Goal: Use online tool/utility: Utilize a website feature to perform a specific function

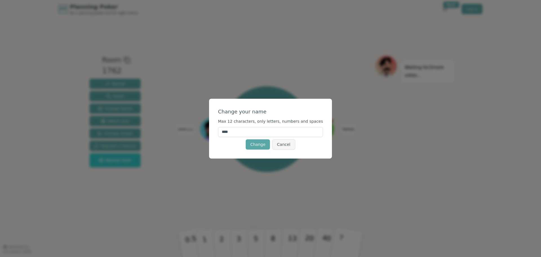
click at [262, 132] on input "****" at bounding box center [270, 132] width 105 height 10
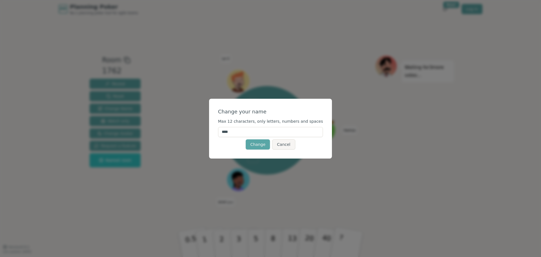
click at [257, 132] on input "****" at bounding box center [270, 132] width 105 height 10
click at [257, 131] on input "****" at bounding box center [270, 132] width 105 height 10
click at [258, 132] on input "****" at bounding box center [270, 132] width 105 height 10
type input "*********"
click at [256, 148] on button "Change" at bounding box center [258, 144] width 24 height 10
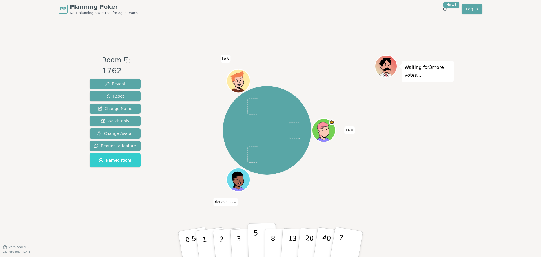
click at [256, 243] on p "5" at bounding box center [255, 244] width 5 height 30
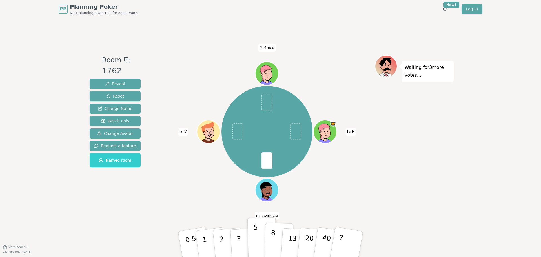
click at [271, 243] on p "8" at bounding box center [272, 243] width 5 height 30
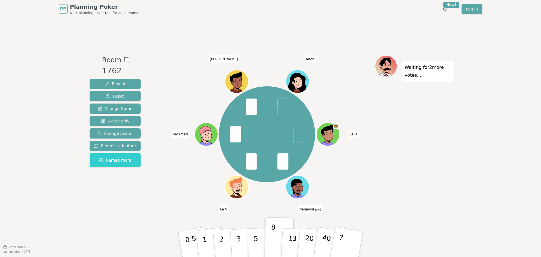
click at [302, 192] on div at bounding box center [298, 194] width 23 height 21
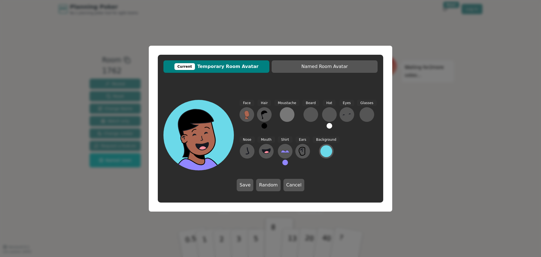
click at [287, 114] on div at bounding box center [286, 114] width 9 height 9
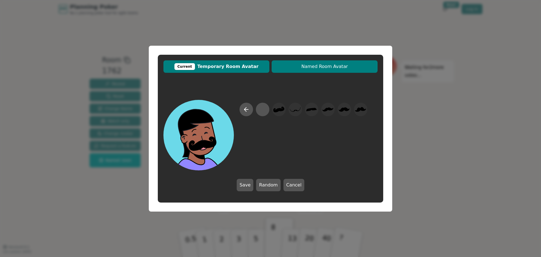
click at [313, 68] on span "Named Room Avatar" at bounding box center [324, 66] width 100 height 7
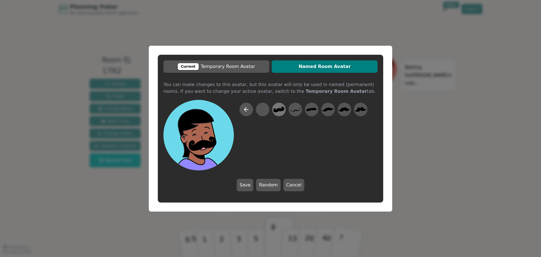
click at [277, 109] on icon at bounding box center [278, 109] width 11 height 6
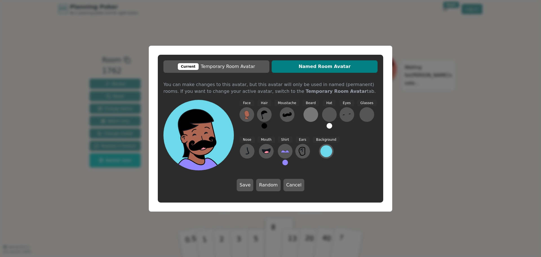
click at [310, 115] on div at bounding box center [310, 114] width 9 height 9
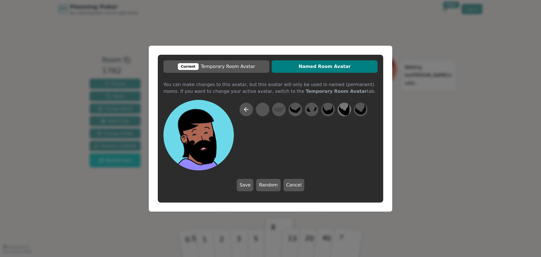
click at [344, 111] on icon at bounding box center [343, 109] width 11 height 12
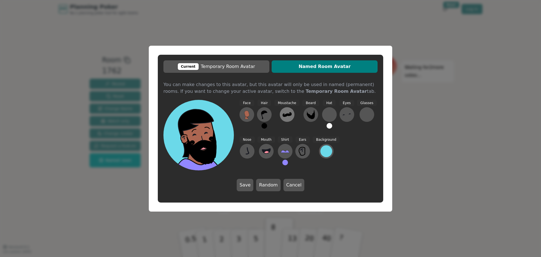
click at [287, 111] on icon at bounding box center [286, 114] width 9 height 9
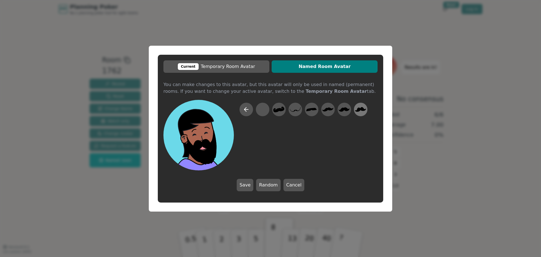
click at [360, 108] on icon at bounding box center [360, 109] width 11 height 5
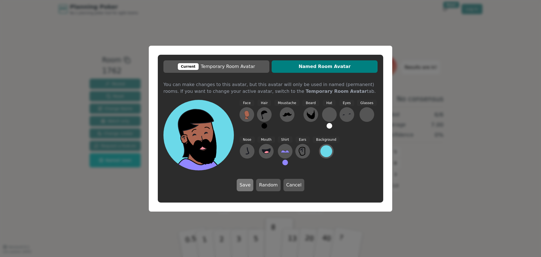
click at [247, 185] on button "Save" at bounding box center [245, 185] width 17 height 12
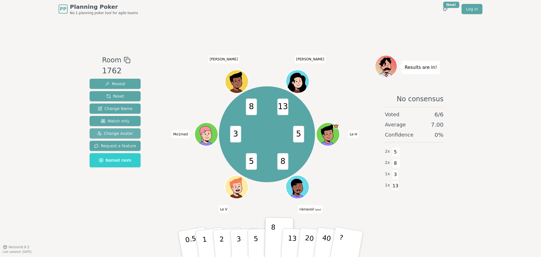
click at [122, 131] on span "Change Avatar" at bounding box center [115, 133] width 36 height 6
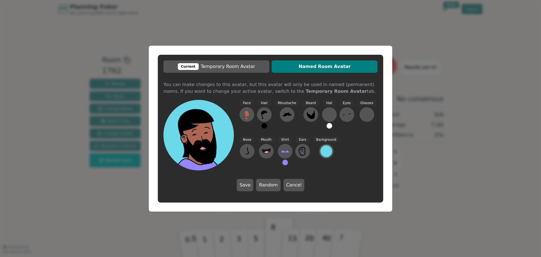
click at [329, 66] on span "Named Room Avatar" at bounding box center [324, 66] width 100 height 7
drag, startPoint x: 197, startPoint y: 85, endPoint x: 299, endPoint y: 86, distance: 102.2
click at [299, 86] on div "You can make changes to this avatar, but this avatar will only be used in named…" at bounding box center [270, 83] width 214 height 5
click at [306, 88] on b "Temporary Room Avatar" at bounding box center [336, 90] width 61 height 5
click at [295, 84] on div "You can make changes to this avatar, but this avatar will only be used in named…" at bounding box center [270, 83] width 214 height 5
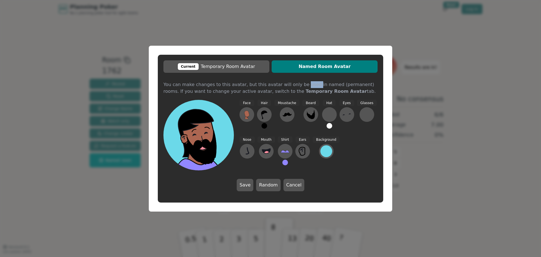
click at [295, 84] on div "You can make changes to this avatar, but this avatar will only be used in named…" at bounding box center [270, 83] width 214 height 5
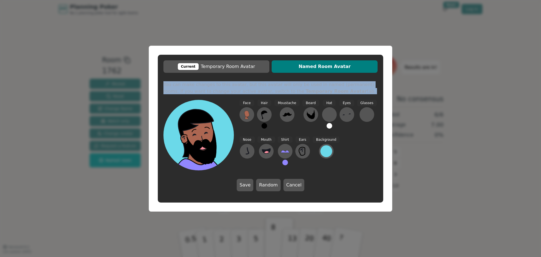
click at [295, 84] on div "You can make changes to this avatar, but this avatar will only be used in named…" at bounding box center [270, 83] width 214 height 5
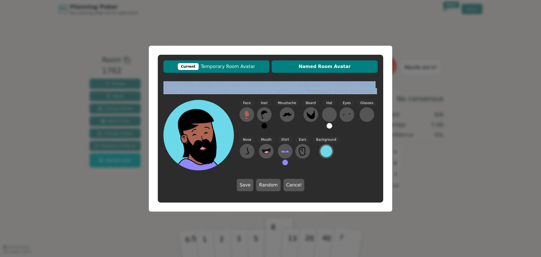
click at [215, 67] on span "Current Temporary Room Avatar" at bounding box center [216, 66] width 100 height 7
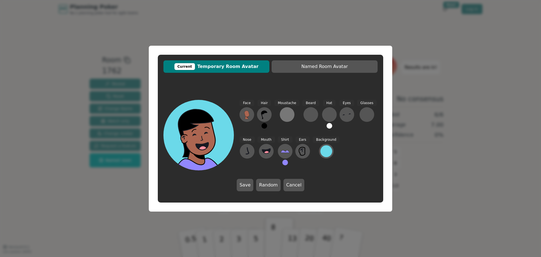
click at [287, 115] on div at bounding box center [286, 114] width 9 height 9
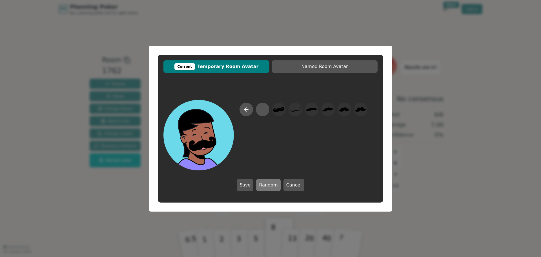
click at [271, 183] on button "Random" at bounding box center [268, 185] width 24 height 12
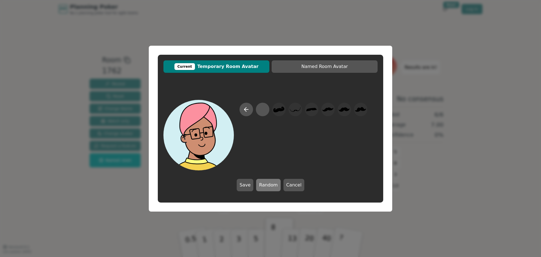
click at [271, 183] on button "Random" at bounding box center [268, 185] width 24 height 12
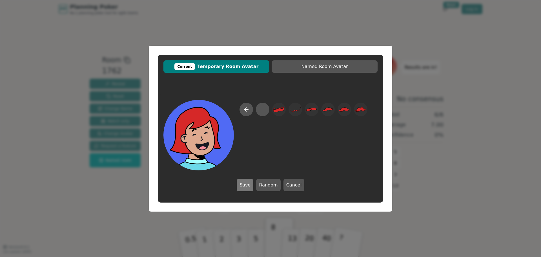
click at [249, 185] on button "Save" at bounding box center [245, 185] width 17 height 12
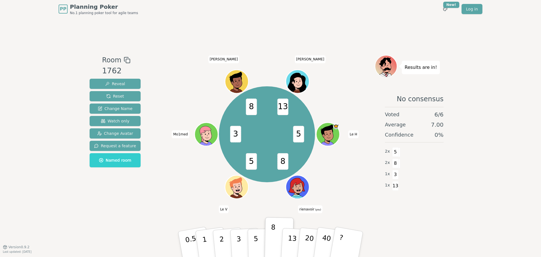
click at [303, 187] on icon at bounding box center [298, 186] width 23 height 3
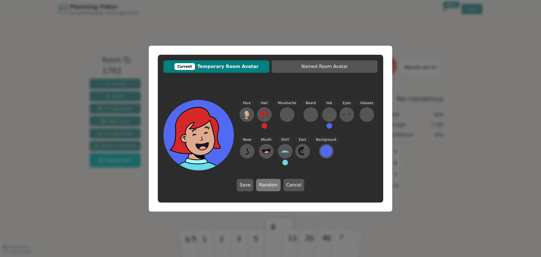
click at [264, 183] on button "Random" at bounding box center [268, 185] width 24 height 12
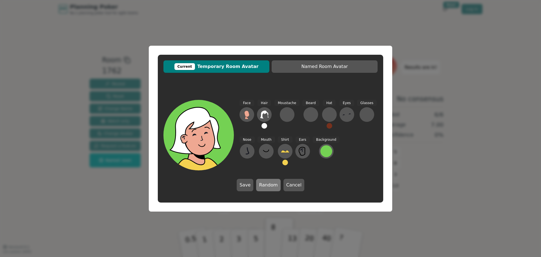
click at [264, 183] on button "Random" at bounding box center [268, 185] width 24 height 12
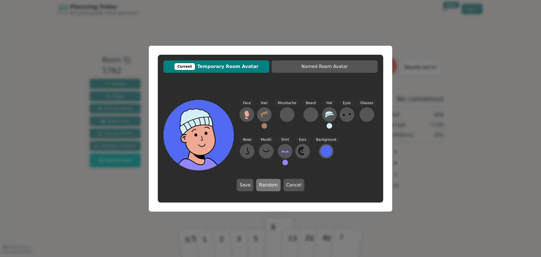
click at [264, 183] on button "Random" at bounding box center [268, 185] width 24 height 12
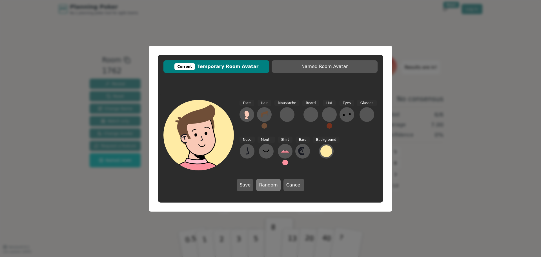
click at [264, 183] on button "Random" at bounding box center [268, 185] width 24 height 12
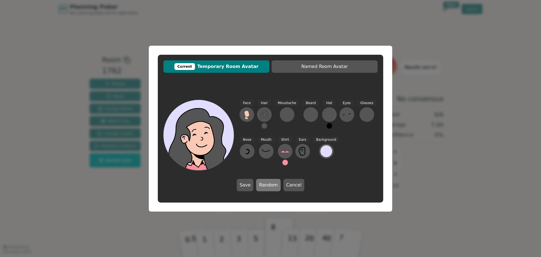
click at [264, 183] on button "Random" at bounding box center [268, 185] width 24 height 12
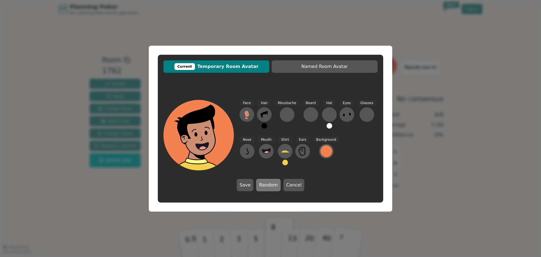
click at [264, 183] on button "Random" at bounding box center [268, 185] width 24 height 12
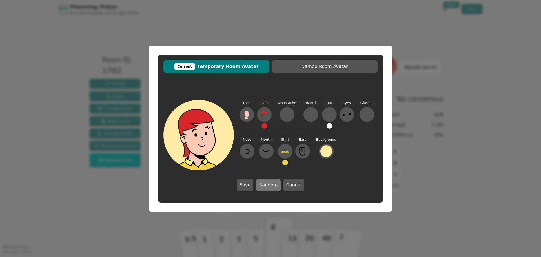
click at [264, 183] on button "Random" at bounding box center [268, 185] width 24 height 12
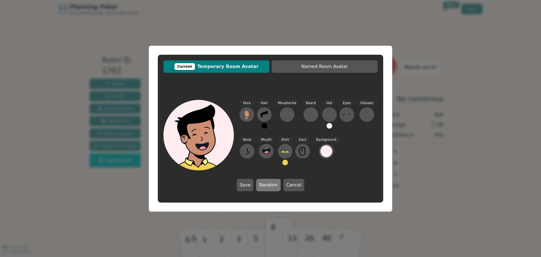
click at [264, 183] on button "Random" at bounding box center [268, 185] width 24 height 12
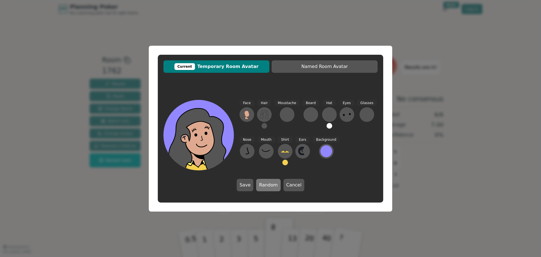
click at [264, 183] on button "Random" at bounding box center [268, 185] width 24 height 12
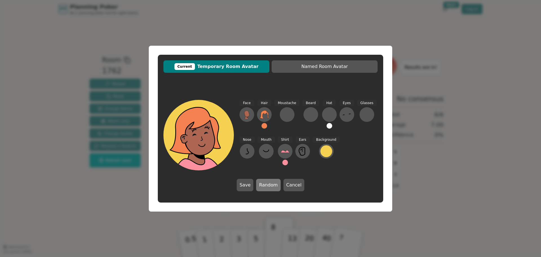
click at [264, 183] on button "Random" at bounding box center [268, 185] width 24 height 12
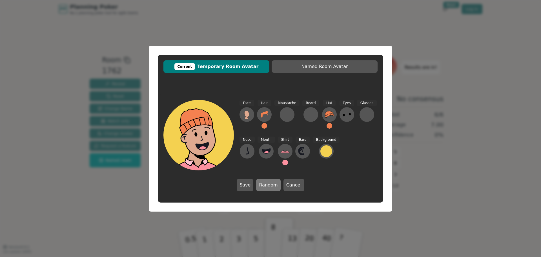
click at [264, 183] on button "Random" at bounding box center [268, 185] width 24 height 12
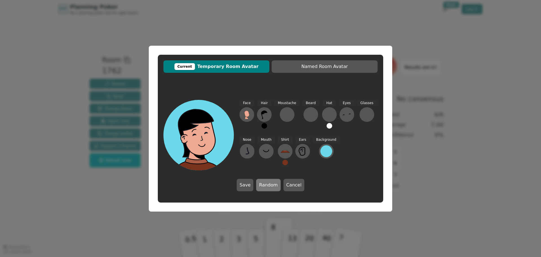
click at [264, 183] on button "Random" at bounding box center [268, 185] width 24 height 12
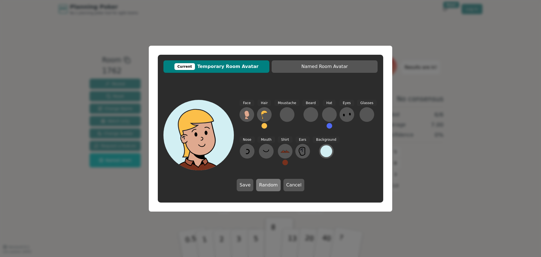
click at [264, 183] on button "Random" at bounding box center [268, 185] width 24 height 12
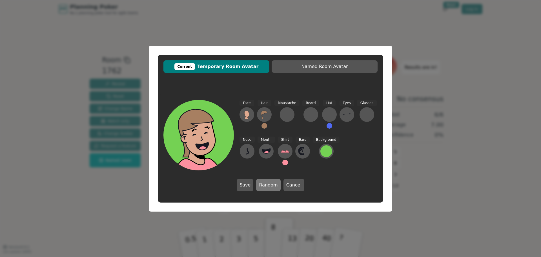
click at [264, 183] on button "Random" at bounding box center [268, 185] width 24 height 12
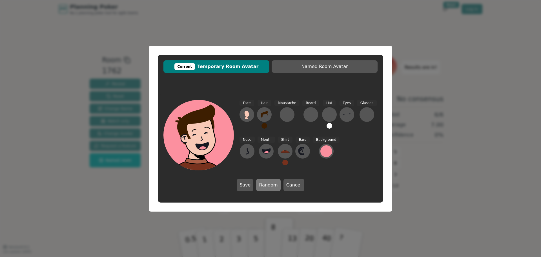
click at [264, 183] on button "Random" at bounding box center [268, 185] width 24 height 12
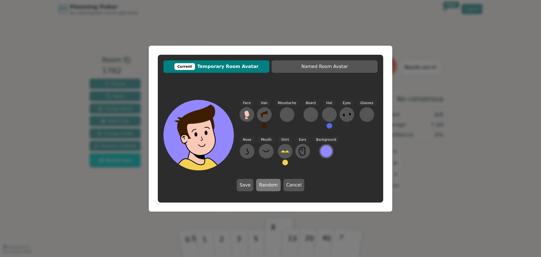
click at [264, 183] on button "Random" at bounding box center [268, 185] width 24 height 12
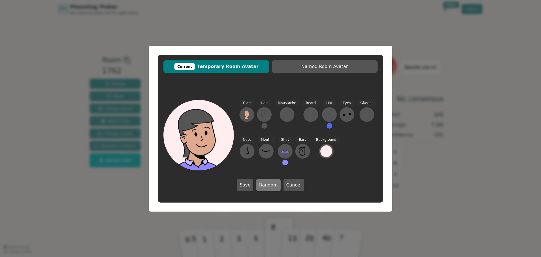
click at [264, 183] on button "Random" at bounding box center [268, 185] width 24 height 12
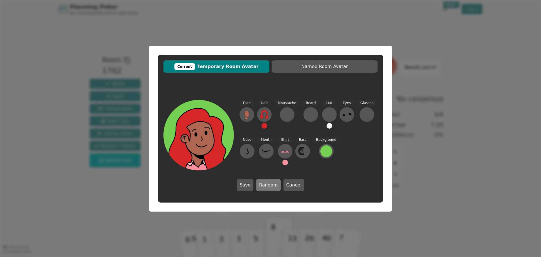
click at [265, 185] on button "Random" at bounding box center [268, 185] width 24 height 12
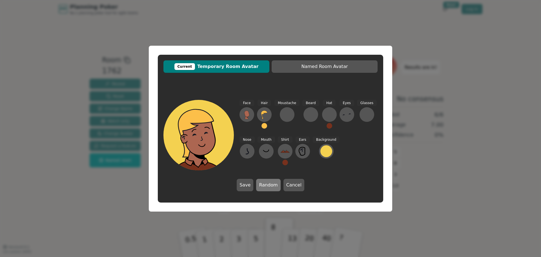
click at [265, 185] on button "Random" at bounding box center [268, 185] width 24 height 12
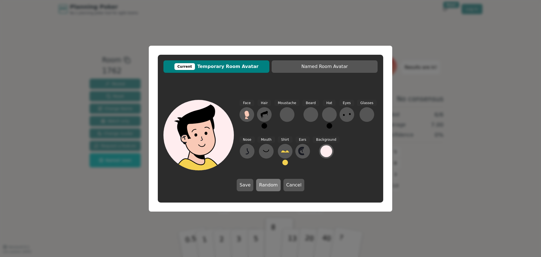
click at [265, 185] on button "Random" at bounding box center [268, 185] width 24 height 12
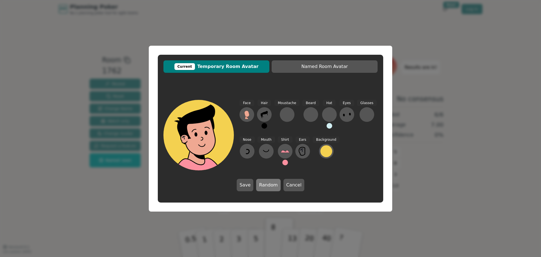
click at [265, 185] on button "Random" at bounding box center [268, 185] width 24 height 12
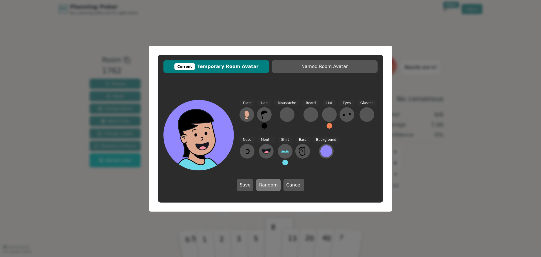
click at [265, 185] on button "Random" at bounding box center [268, 185] width 24 height 12
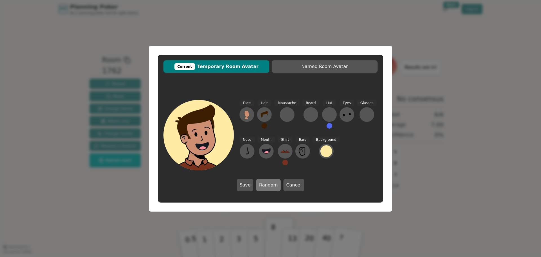
click at [265, 185] on button "Random" at bounding box center [268, 185] width 24 height 12
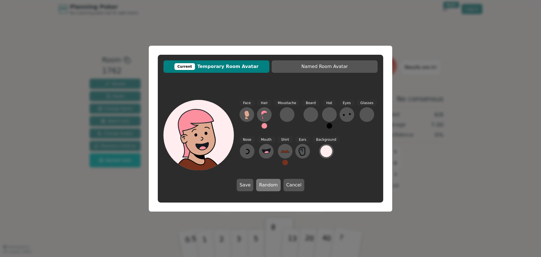
click at [265, 185] on button "Random" at bounding box center [268, 185] width 24 height 12
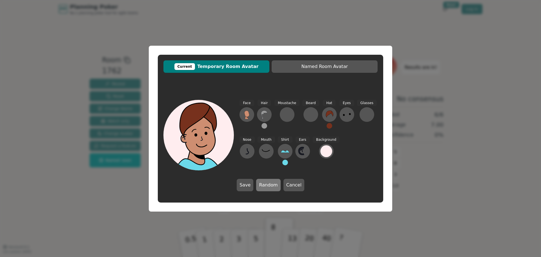
click at [265, 185] on button "Random" at bounding box center [268, 185] width 24 height 12
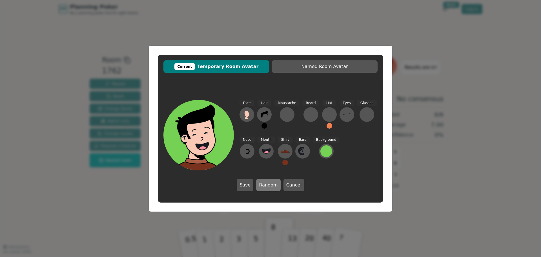
click at [265, 185] on button "Random" at bounding box center [268, 185] width 24 height 12
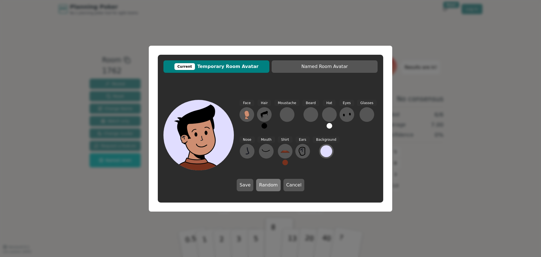
click at [265, 185] on button "Random" at bounding box center [268, 185] width 24 height 12
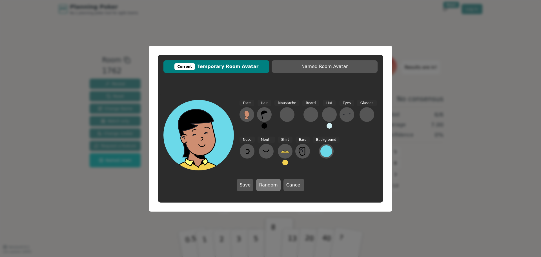
click at [265, 185] on button "Random" at bounding box center [268, 185] width 24 height 12
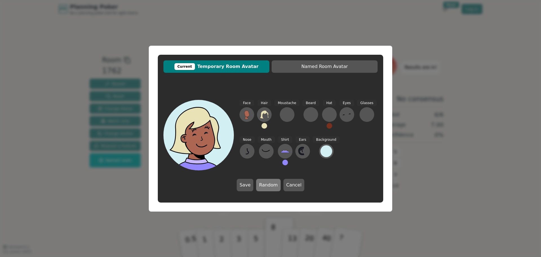
click at [265, 185] on button "Random" at bounding box center [268, 185] width 24 height 12
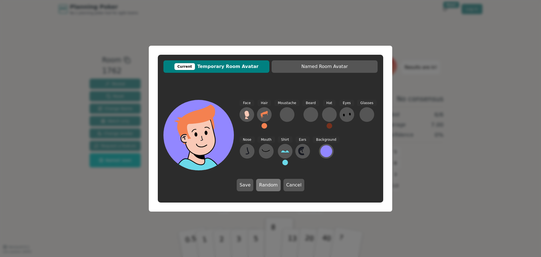
click at [265, 185] on button "Random" at bounding box center [268, 185] width 24 height 12
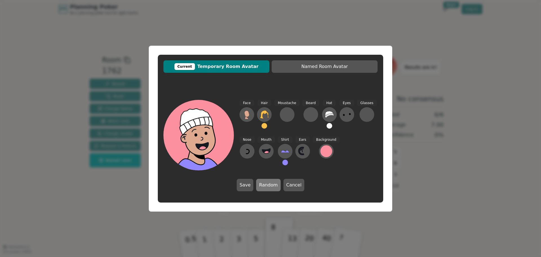
click at [265, 185] on button "Random" at bounding box center [268, 185] width 24 height 12
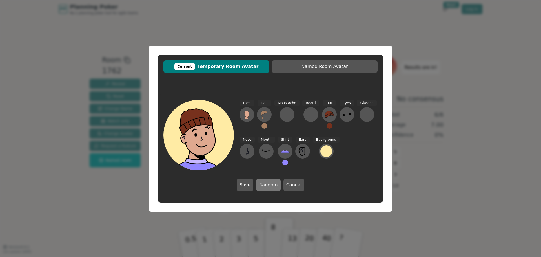
click at [265, 185] on button "Random" at bounding box center [268, 185] width 24 height 12
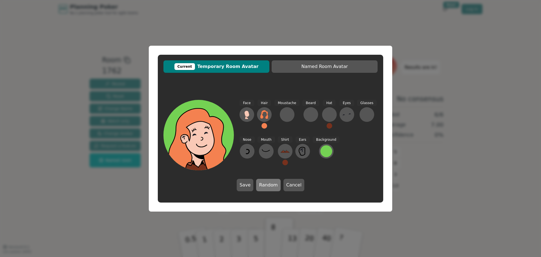
click at [265, 185] on button "Random" at bounding box center [268, 185] width 24 height 12
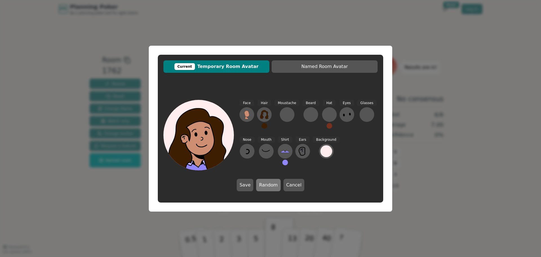
click at [265, 185] on button "Random" at bounding box center [268, 185] width 24 height 12
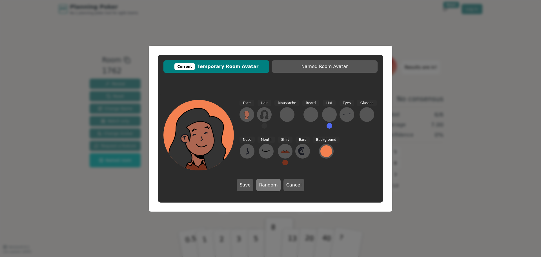
click at [265, 185] on button "Random" at bounding box center [268, 185] width 24 height 12
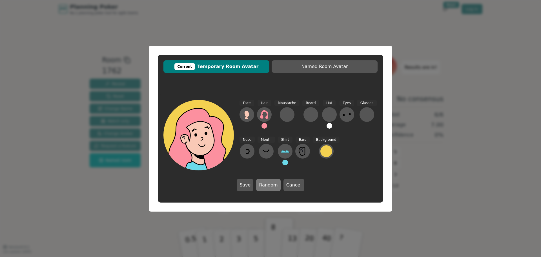
click at [265, 185] on button "Random" at bounding box center [268, 185] width 24 height 12
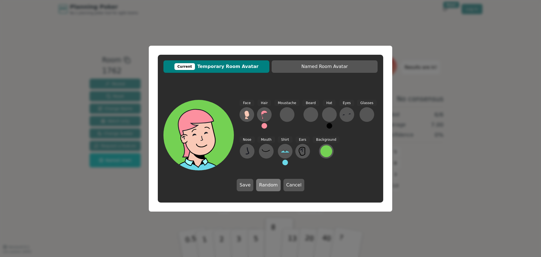
click at [265, 185] on button "Random" at bounding box center [268, 185] width 24 height 12
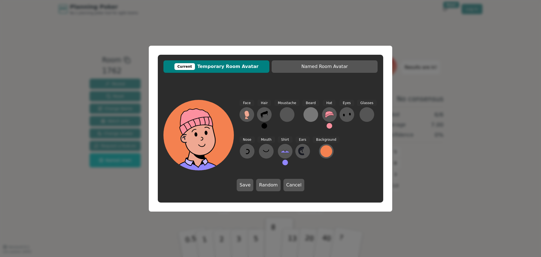
click at [311, 113] on div at bounding box center [310, 114] width 9 height 9
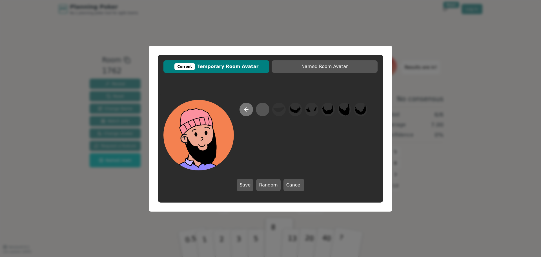
click at [246, 108] on icon at bounding box center [246, 109] width 7 height 7
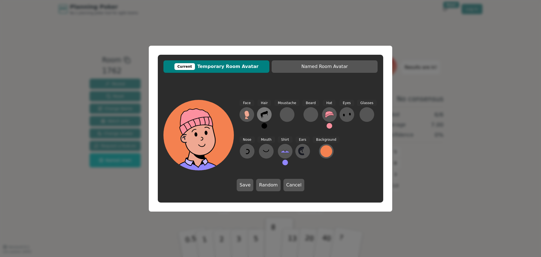
click at [258, 114] on button at bounding box center [264, 114] width 15 height 15
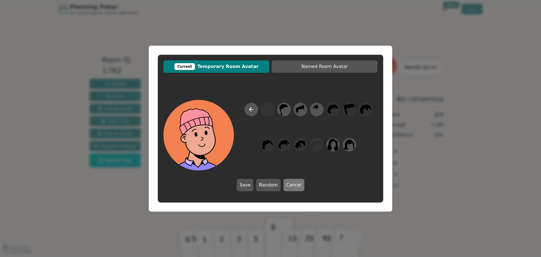
click at [291, 187] on button "Cancel" at bounding box center [293, 185] width 21 height 12
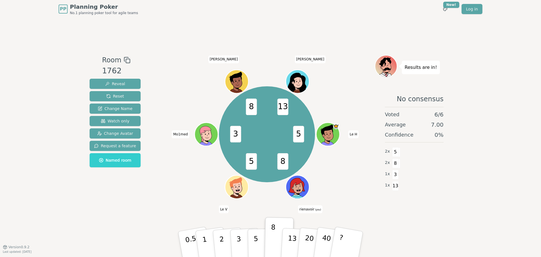
click at [299, 190] on icon at bounding box center [298, 190] width 4 height 3
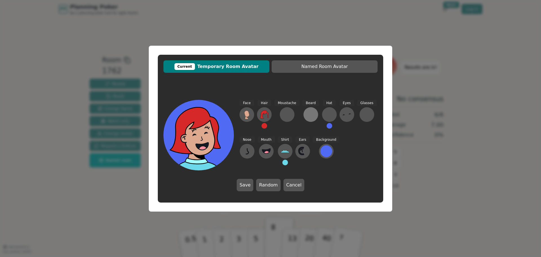
click at [306, 115] on div at bounding box center [310, 114] width 9 height 9
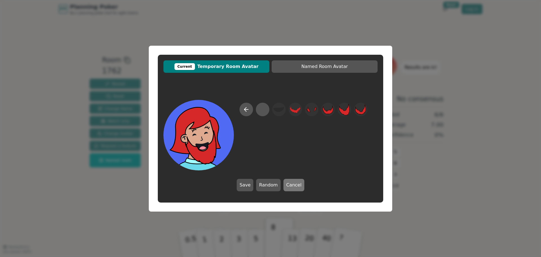
click at [296, 184] on button "Cancel" at bounding box center [293, 185] width 21 height 12
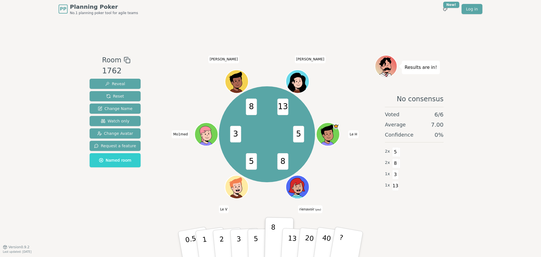
click at [299, 187] on icon at bounding box center [298, 188] width 2 height 2
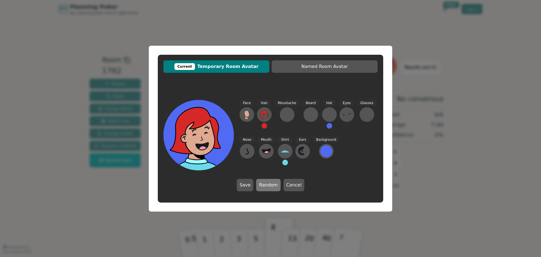
click at [272, 183] on button "Random" at bounding box center [268, 185] width 24 height 12
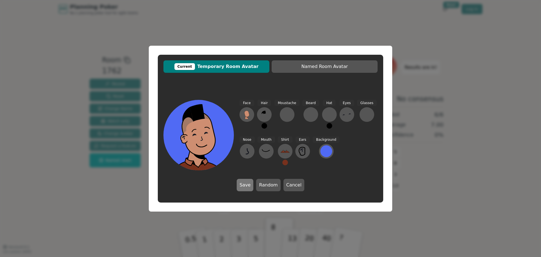
click at [249, 185] on button "Save" at bounding box center [245, 185] width 17 height 12
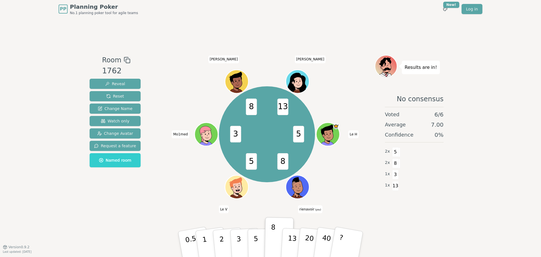
click at [303, 190] on icon at bounding box center [298, 190] width 11 height 4
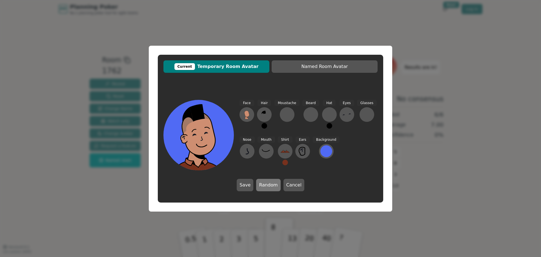
click at [273, 182] on button "Random" at bounding box center [268, 185] width 24 height 12
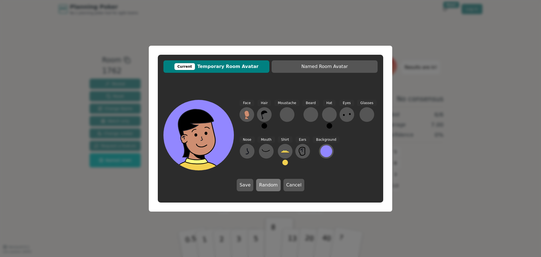
click at [274, 182] on button "Random" at bounding box center [268, 185] width 24 height 12
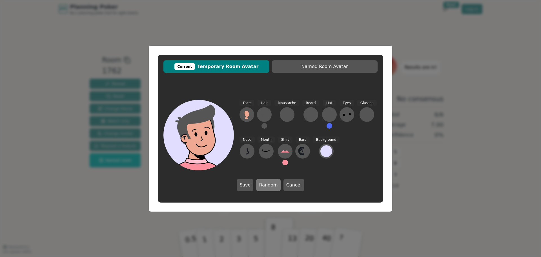
click at [274, 182] on button "Random" at bounding box center [268, 185] width 24 height 12
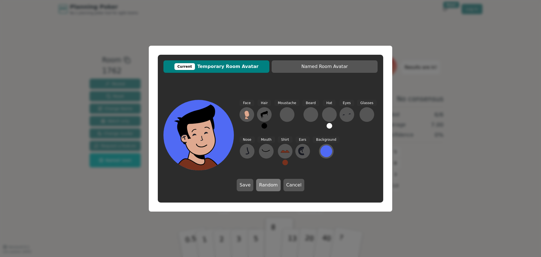
click at [274, 182] on button "Random" at bounding box center [268, 185] width 24 height 12
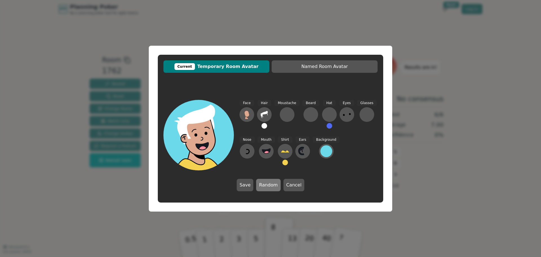
click at [274, 182] on button "Random" at bounding box center [268, 185] width 24 height 12
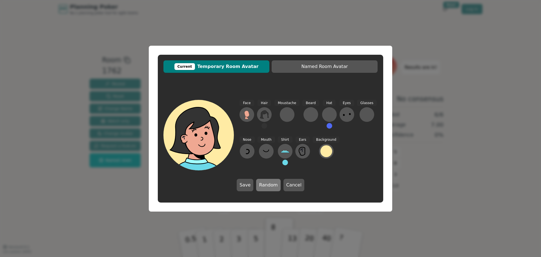
click at [274, 182] on button "Random" at bounding box center [268, 185] width 24 height 12
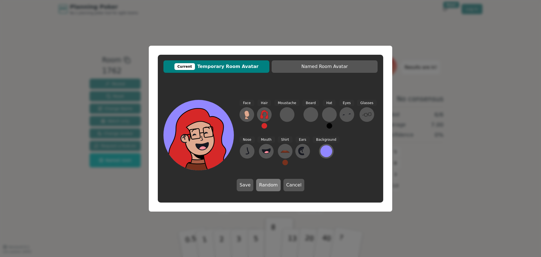
click at [274, 182] on button "Random" at bounding box center [268, 185] width 24 height 12
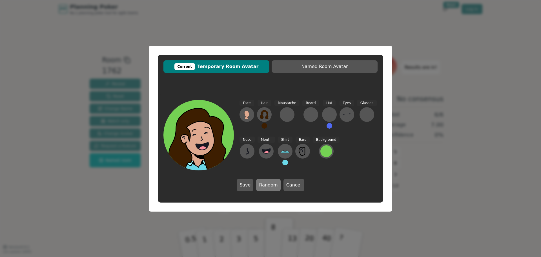
click at [274, 182] on button "Random" at bounding box center [268, 185] width 24 height 12
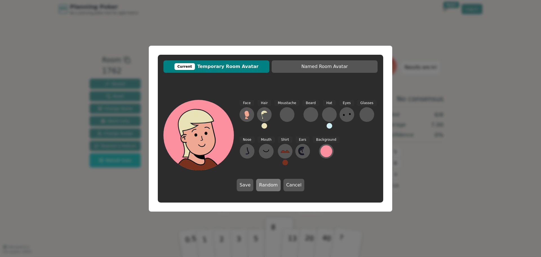
click at [274, 182] on button "Random" at bounding box center [268, 185] width 24 height 12
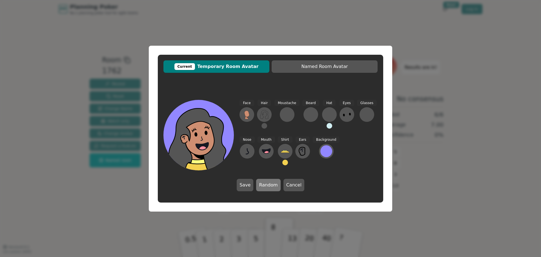
click at [274, 182] on button "Random" at bounding box center [268, 185] width 24 height 12
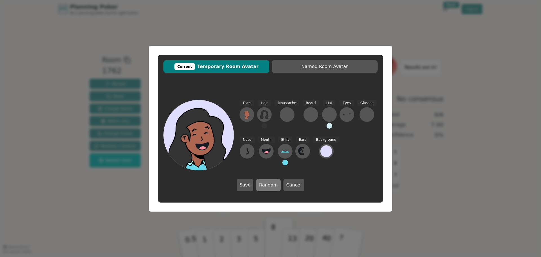
click at [274, 182] on button "Random" at bounding box center [268, 185] width 24 height 12
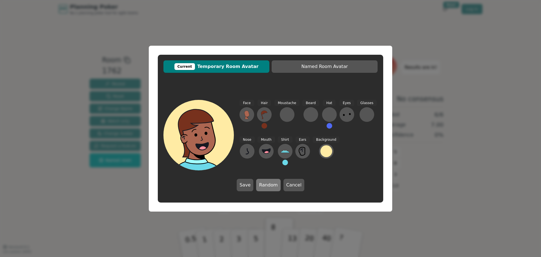
click at [274, 182] on button "Random" at bounding box center [268, 185] width 24 height 12
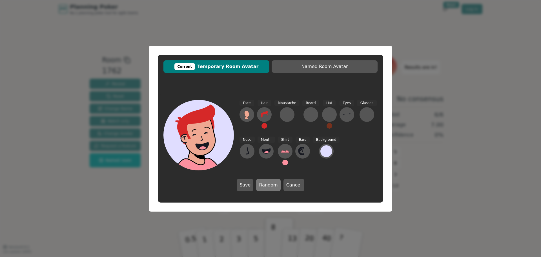
click at [274, 182] on button "Random" at bounding box center [268, 185] width 24 height 12
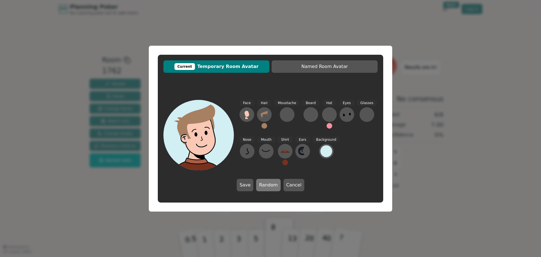
click at [274, 182] on button "Random" at bounding box center [268, 185] width 24 height 12
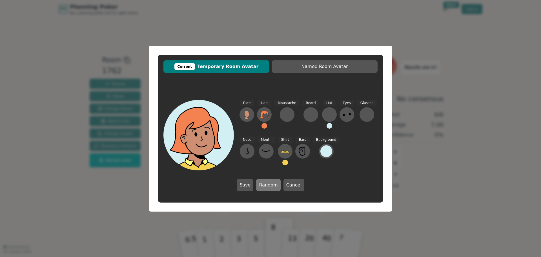
click at [274, 182] on button "Random" at bounding box center [268, 185] width 24 height 12
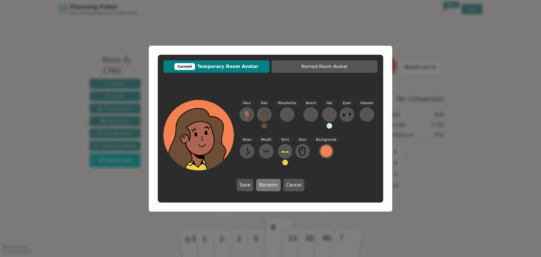
click at [274, 182] on button "Random" at bounding box center [268, 185] width 24 height 12
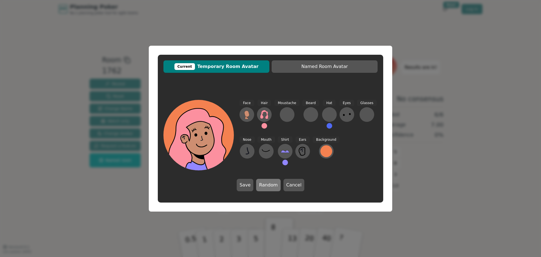
click at [274, 182] on button "Random" at bounding box center [268, 185] width 24 height 12
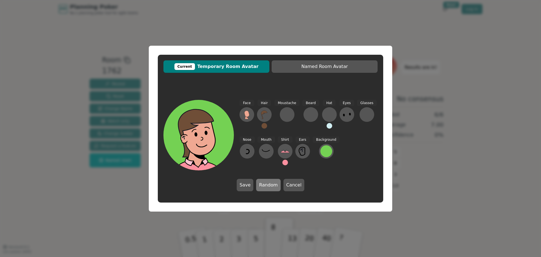
click at [274, 182] on button "Random" at bounding box center [268, 185] width 24 height 12
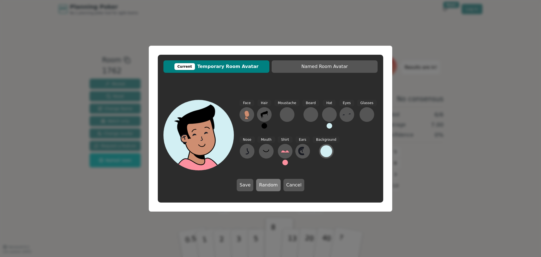
click at [274, 182] on button "Random" at bounding box center [268, 185] width 24 height 12
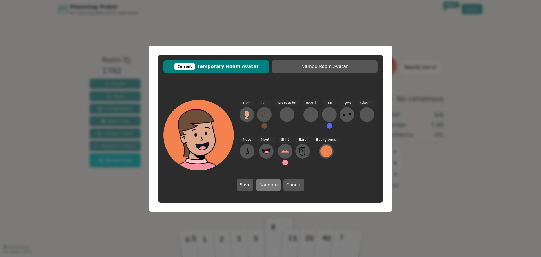
click at [274, 182] on button "Random" at bounding box center [268, 185] width 24 height 12
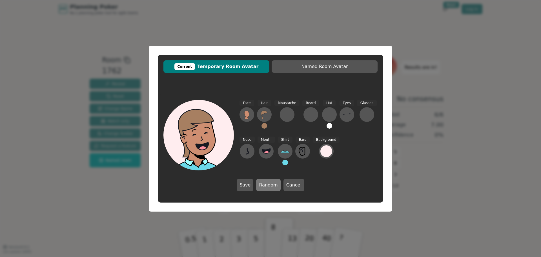
click at [274, 182] on button "Random" at bounding box center [268, 185] width 24 height 12
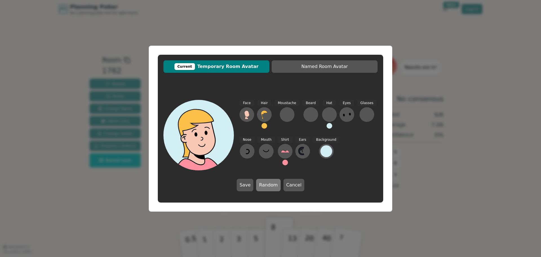
click at [274, 182] on button "Random" at bounding box center [268, 185] width 24 height 12
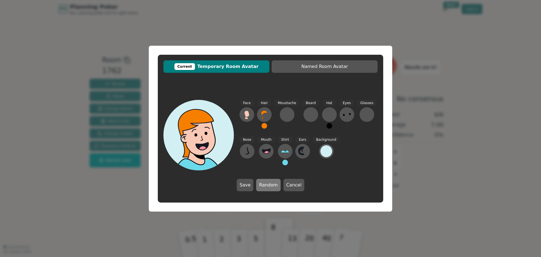
click at [274, 182] on button "Random" at bounding box center [268, 185] width 24 height 12
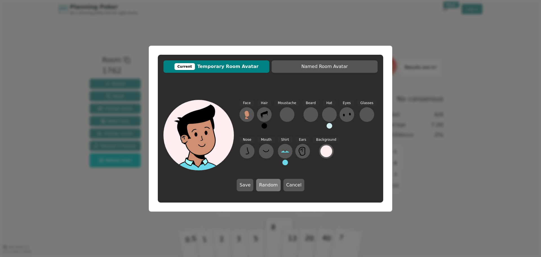
click at [274, 182] on button "Random" at bounding box center [268, 185] width 24 height 12
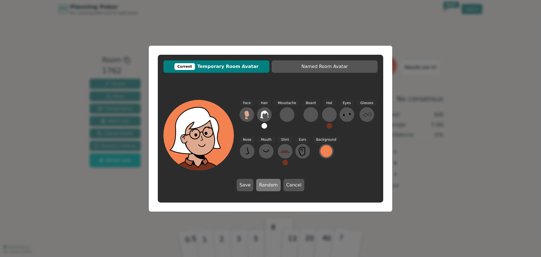
click at [274, 182] on button "Random" at bounding box center [268, 185] width 24 height 12
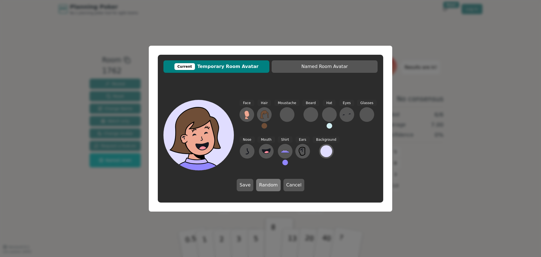
click at [274, 182] on button "Random" at bounding box center [268, 185] width 24 height 12
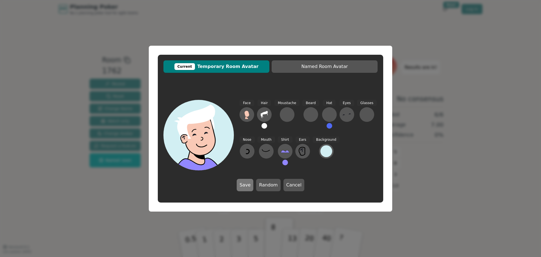
click at [251, 184] on button "Save" at bounding box center [245, 185] width 17 height 12
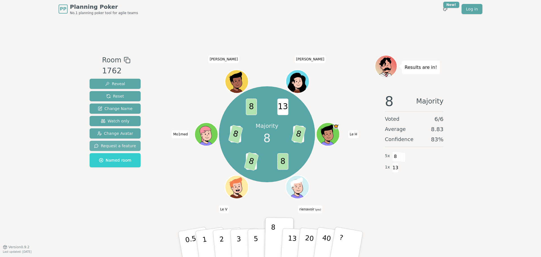
click at [100, 146] on span "Request a feature" at bounding box center [115, 146] width 42 height 6
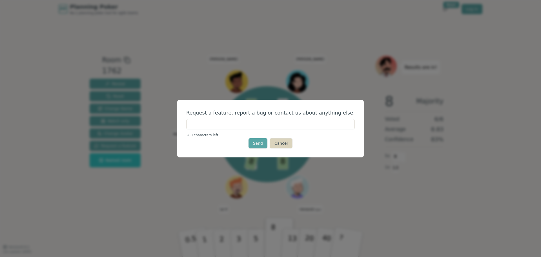
click at [282, 140] on button "Cancel" at bounding box center [280, 143] width 23 height 10
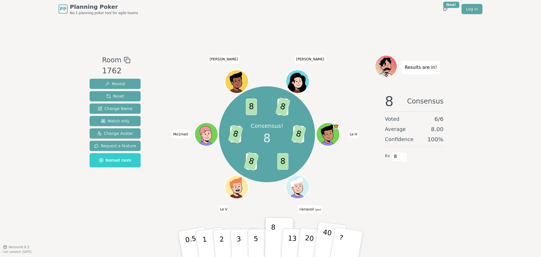
click at [322, 238] on p "40" at bounding box center [325, 243] width 13 height 31
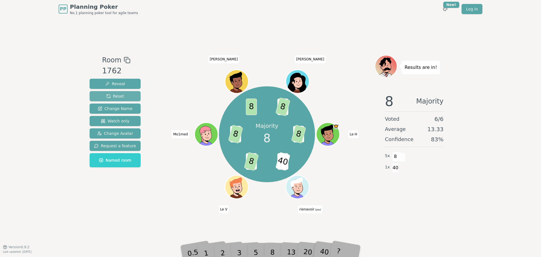
click at [117, 93] on span "Reset" at bounding box center [115, 96] width 18 height 6
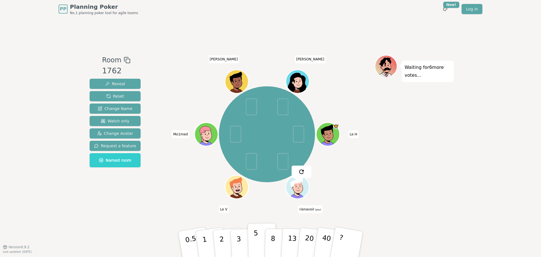
click at [258, 246] on button "5" at bounding box center [262, 243] width 29 height 43
click at [289, 248] on p "13" at bounding box center [292, 243] width 10 height 31
click at [274, 244] on p "8" at bounding box center [272, 243] width 5 height 30
click at [260, 239] on button "5" at bounding box center [262, 243] width 29 height 43
click at [276, 237] on button "8" at bounding box center [278, 243] width 29 height 43
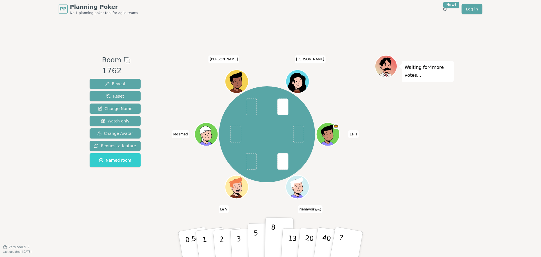
click at [259, 243] on button "5" at bounding box center [262, 243] width 29 height 43
click at [271, 242] on p "8" at bounding box center [272, 243] width 5 height 30
drag, startPoint x: 258, startPoint y: 242, endPoint x: 263, endPoint y: 242, distance: 5.1
click at [259, 242] on button "5" at bounding box center [262, 243] width 29 height 43
click at [270, 242] on p "8" at bounding box center [272, 243] width 5 height 30
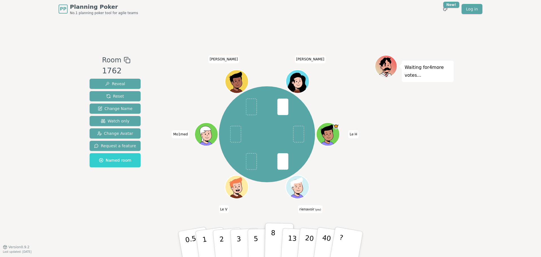
drag, startPoint x: 255, startPoint y: 241, endPoint x: 277, endPoint y: 243, distance: 22.3
click at [256, 241] on p "5" at bounding box center [255, 249] width 5 height 30
click at [278, 243] on button "8" at bounding box center [278, 243] width 29 height 43
drag, startPoint x: 249, startPoint y: 242, endPoint x: 253, endPoint y: 242, distance: 3.9
click at [250, 242] on button "5" at bounding box center [262, 243] width 29 height 43
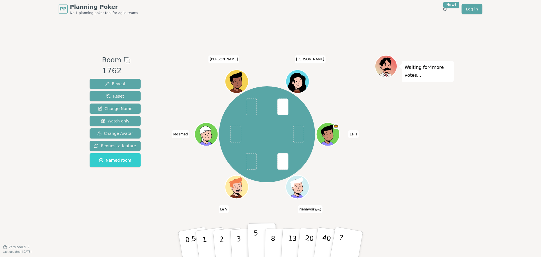
drag, startPoint x: 268, startPoint y: 242, endPoint x: 250, endPoint y: 240, distance: 17.3
click at [266, 242] on button "8" at bounding box center [278, 249] width 29 height 43
drag, startPoint x: 250, startPoint y: 240, endPoint x: 264, endPoint y: 239, distance: 13.5
click at [251, 239] on button "5" at bounding box center [262, 243] width 29 height 43
click at [275, 239] on button "8" at bounding box center [278, 243] width 29 height 43
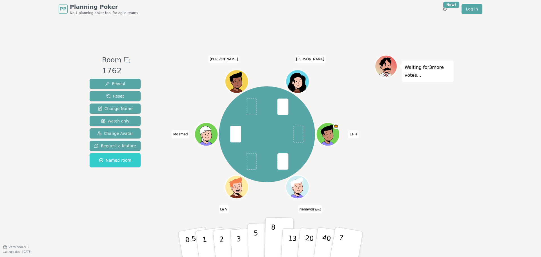
click at [258, 238] on button "5" at bounding box center [262, 243] width 29 height 43
click at [270, 239] on button "8" at bounding box center [278, 243] width 29 height 43
drag, startPoint x: 257, startPoint y: 239, endPoint x: 271, endPoint y: 242, distance: 14.3
click at [259, 240] on button "5" at bounding box center [262, 249] width 29 height 43
click at [272, 242] on p "8" at bounding box center [272, 243] width 5 height 30
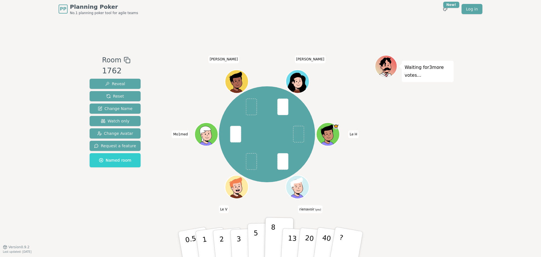
click at [260, 242] on button "5" at bounding box center [262, 243] width 29 height 43
click at [273, 243] on p "8" at bounding box center [272, 243] width 5 height 30
click at [259, 242] on button "5" at bounding box center [262, 243] width 29 height 43
click at [121, 81] on button "Reveal" at bounding box center [115, 84] width 51 height 10
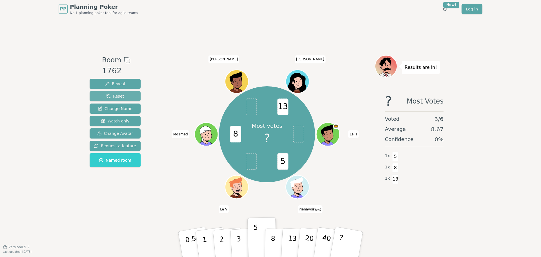
click at [126, 93] on button "Reset" at bounding box center [115, 96] width 51 height 10
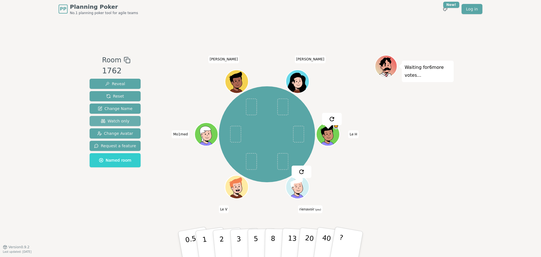
click at [122, 119] on span "Watch only" at bounding box center [115, 121] width 29 height 6
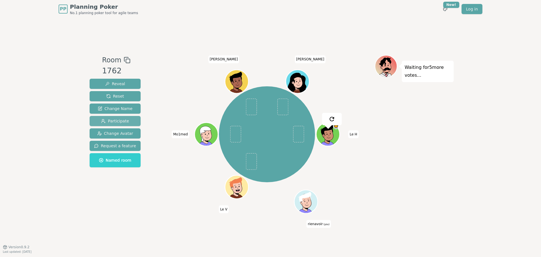
click at [119, 119] on span "Participate" at bounding box center [115, 121] width 28 height 6
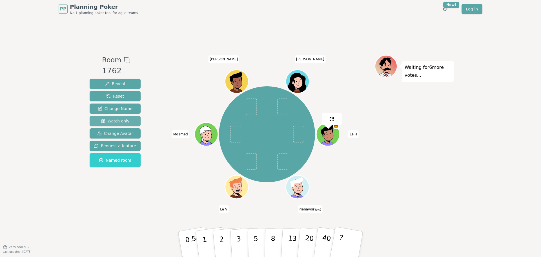
click at [119, 119] on span "Watch only" at bounding box center [115, 121] width 29 height 6
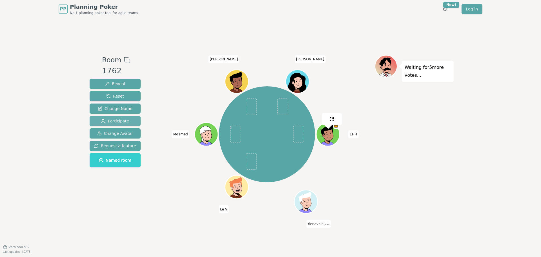
click at [119, 119] on span "Participate" at bounding box center [115, 121] width 28 height 6
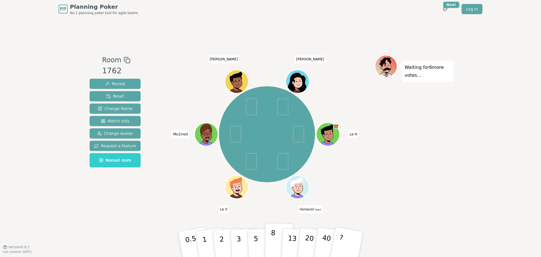
click at [272, 242] on p "8" at bounding box center [272, 243] width 5 height 30
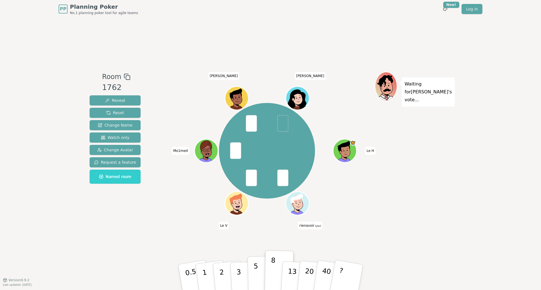
click at [252, 256] on button "5" at bounding box center [262, 277] width 29 height 43
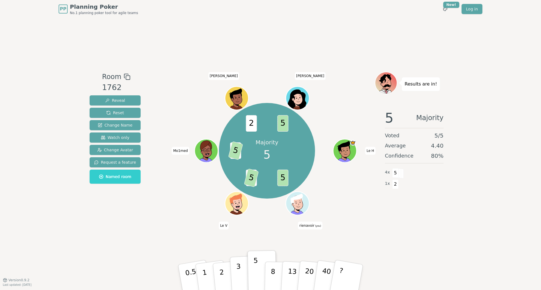
click at [246, 256] on button "3" at bounding box center [245, 278] width 31 height 44
